Goal: Find specific page/section: Find specific page/section

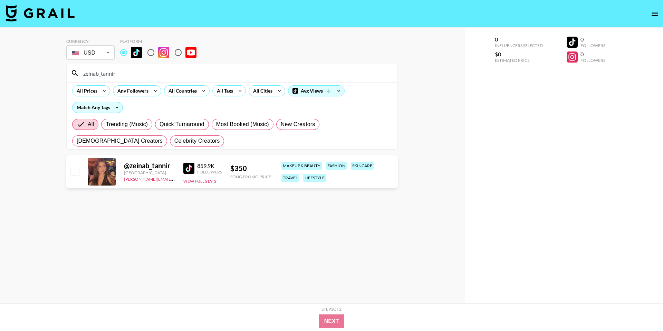
click at [182, 73] on input "zeinab_tannir" at bounding box center [236, 73] width 314 height 11
paste input "@nada.alhaj"
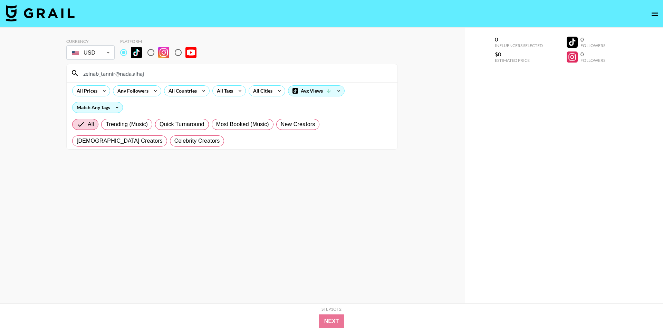
paste input
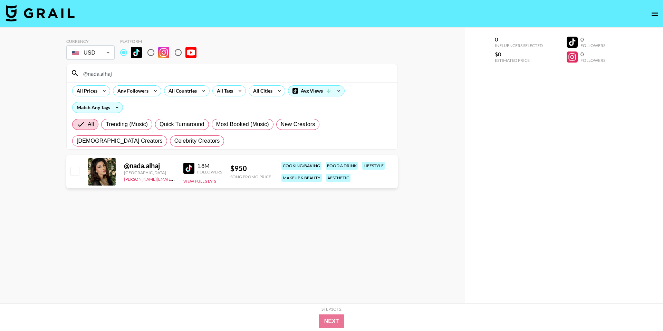
click at [96, 168] on div at bounding box center [102, 172] width 28 height 28
click at [113, 72] on input "@nada.alhaj" at bounding box center [236, 73] width 314 height 11
paste input "[DOMAIN_NAME]."
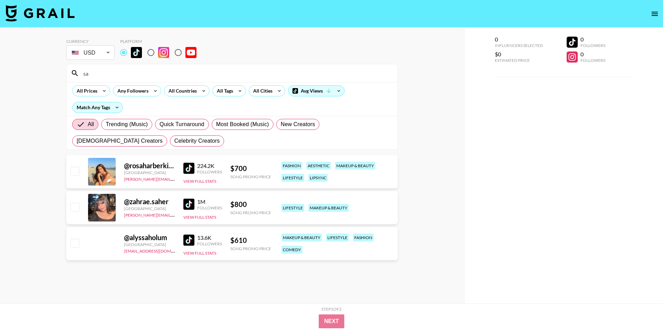
type input "s"
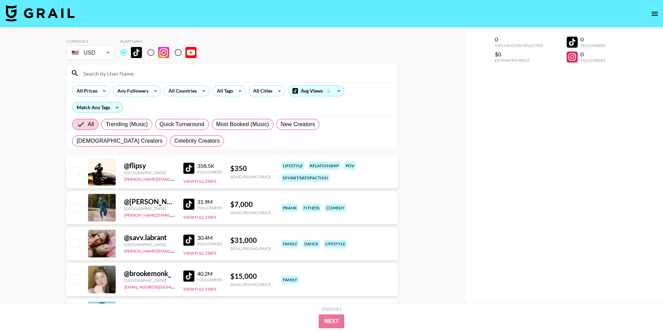
paste input "sahar.al.haj"
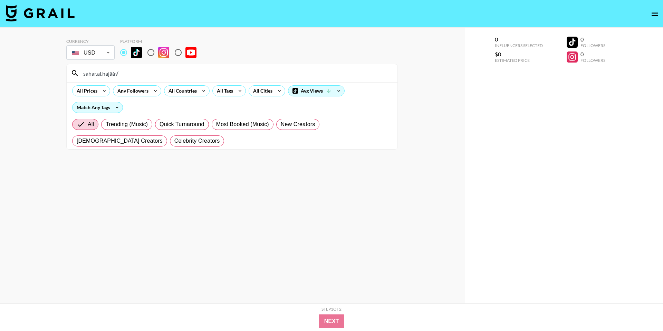
paste input "[URL][EMAIL_ADDRESS][DOMAIN_NAME][DOMAIN_NAME]"
drag, startPoint x: 142, startPoint y: 74, endPoint x: 78, endPoint y: 71, distance: 64.7
click at [78, 71] on div "[URL][EMAIL_ADDRESS][DOMAIN_NAME][DOMAIN_NAME]" at bounding box center [232, 73] width 331 height 18
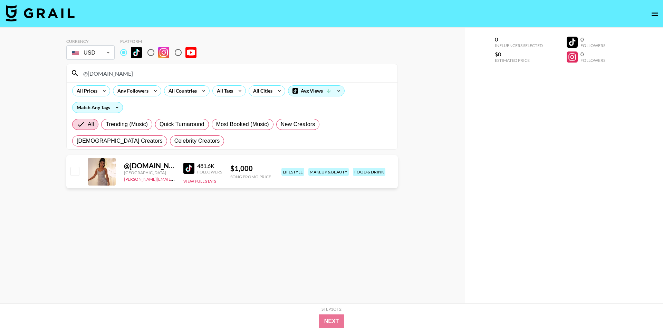
click at [229, 72] on input "@[DOMAIN_NAME]" at bounding box center [236, 73] width 314 height 11
paste input "maryoma.alhaj"
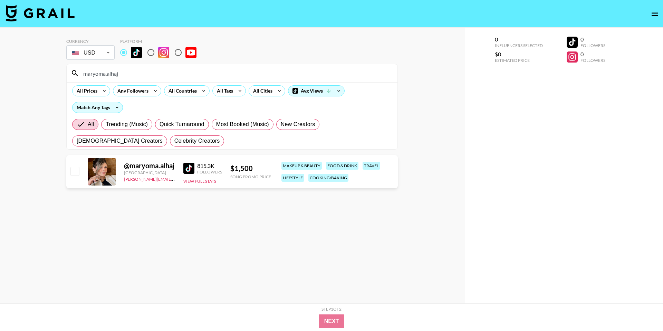
click at [165, 74] on input "maryoma.alhaj" at bounding box center [236, 73] width 314 height 11
paste input "israalo"
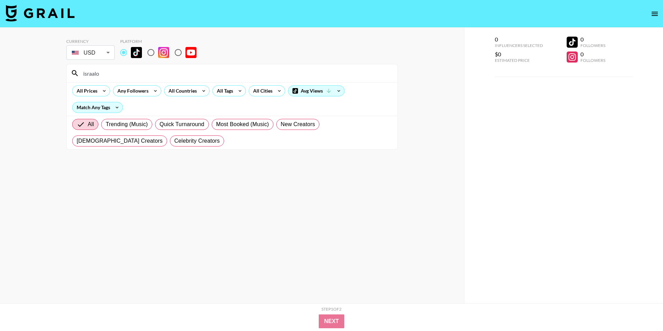
paste input "maryoma.alhaj"
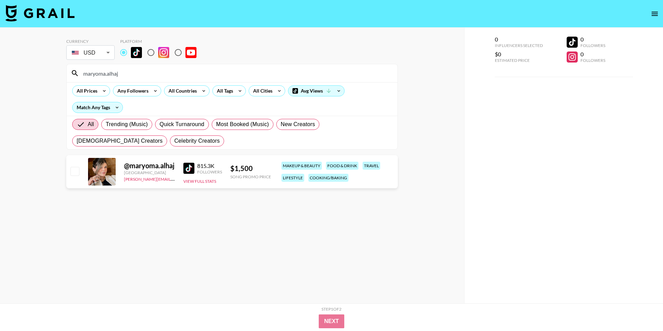
paste input "[DOMAIN_NAME]."
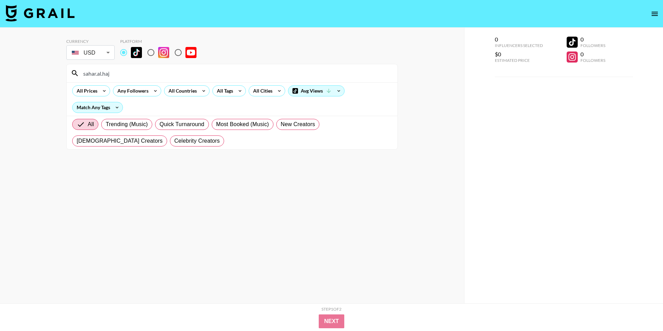
type input "sahar.al.haj"
